Goal: Participate in discussion: Participate in discussion

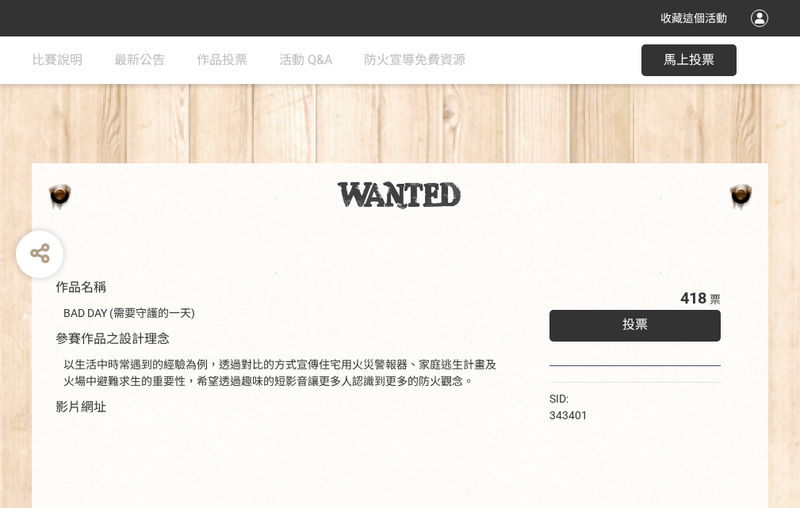
click at [762, 33] on div "收藏這個活動" at bounding box center [400, 18] width 800 height 36
click at [495, 156] on div "作品名稱 BAD DAY (需要守護的一天) 參賽作品之設計理念 以生活中時常遇到的經驗為例，透過對比的方式宣傳住宅用火災警報器、家庭逃生計畫及火場中避難求生…" at bounding box center [400, 369] width 800 height 666
click at [631, 321] on span "投票" at bounding box center [634, 324] width 25 height 15
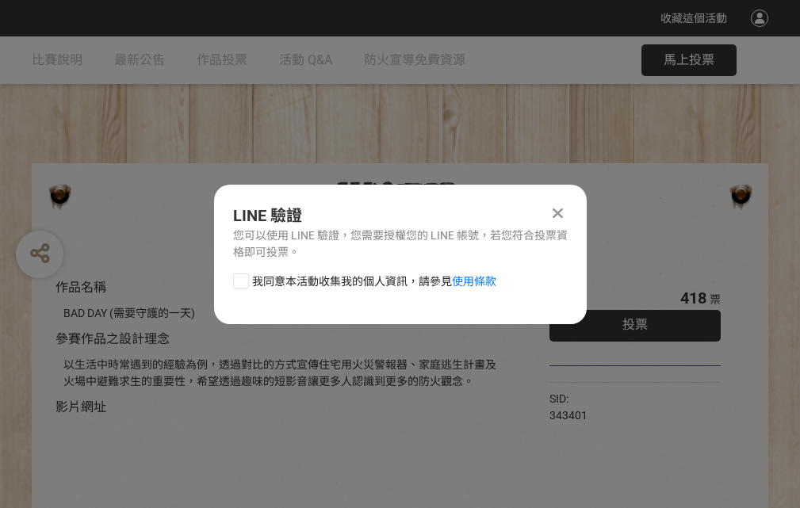
click at [239, 278] on div at bounding box center [241, 281] width 16 height 16
checkbox input "true"
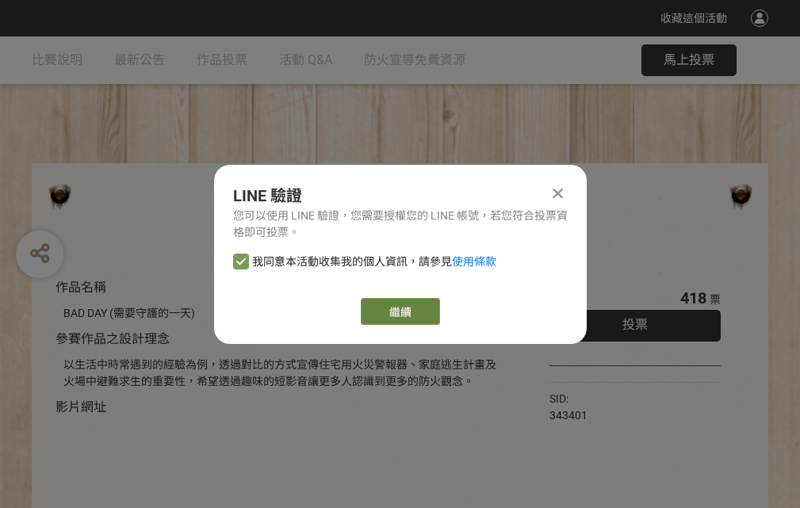
click at [399, 311] on link "繼續" at bounding box center [400, 311] width 79 height 27
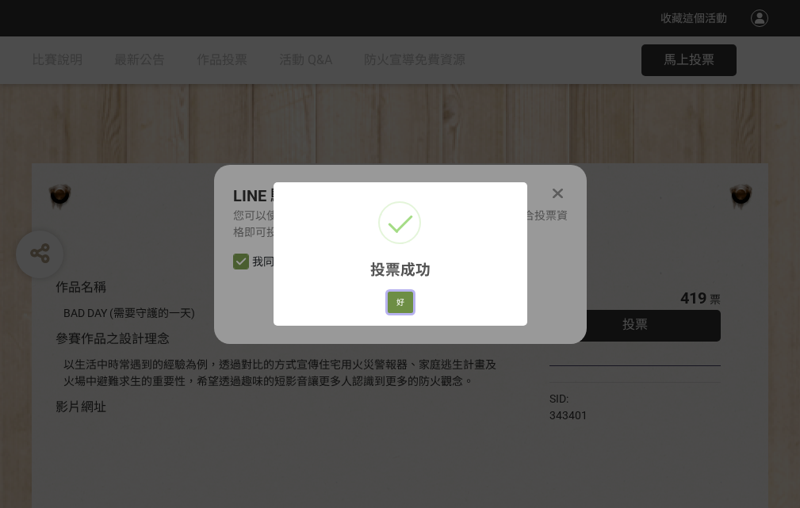
click at [395, 300] on button "好" at bounding box center [400, 303] width 25 height 22
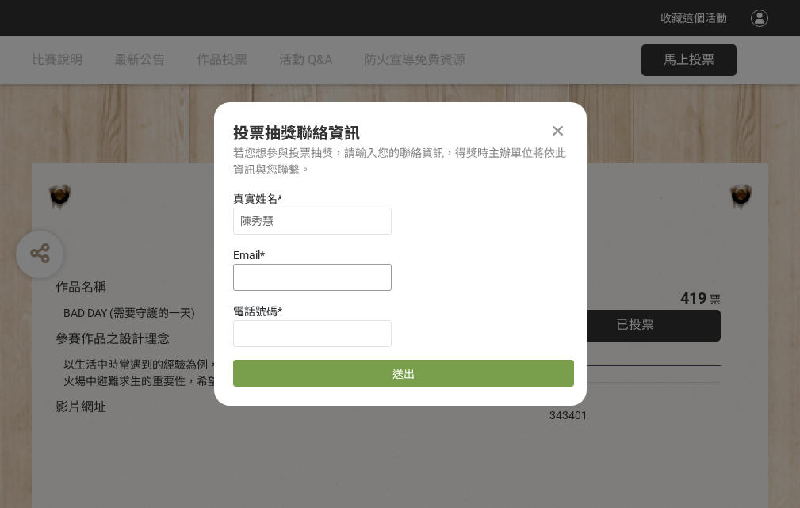
click at [317, 277] on input at bounding box center [312, 277] width 158 height 27
type input "[EMAIL_ADDRESS][DOMAIN_NAME]"
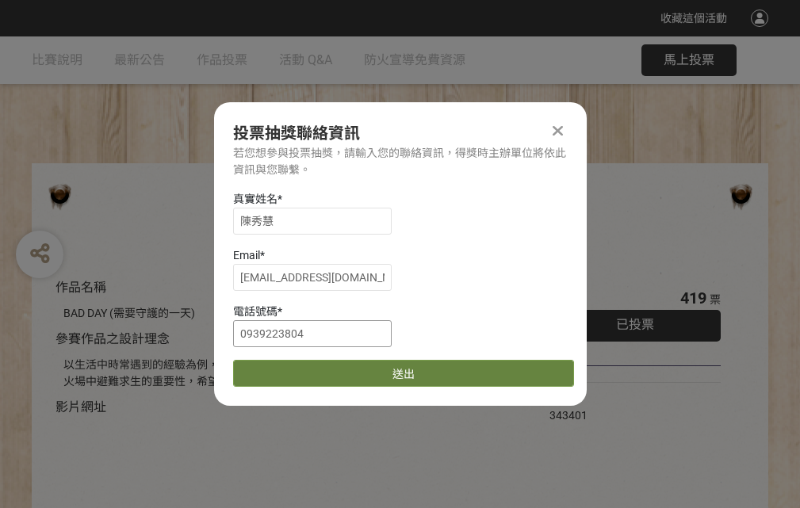
type input "0939223804"
click at [278, 368] on button "送出" at bounding box center [403, 373] width 341 height 27
